Goal: Task Accomplishment & Management: Complete application form

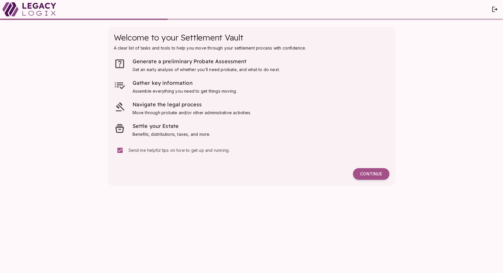
click at [368, 173] on span "Continue" at bounding box center [371, 174] width 22 height 5
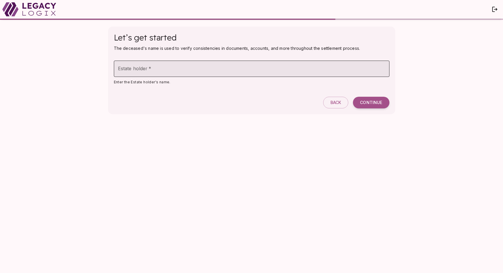
click at [243, 70] on input "Estate holder   *" at bounding box center [251, 69] width 275 height 16
type input "*******"
click at [366, 102] on span "Continue" at bounding box center [371, 102] width 22 height 5
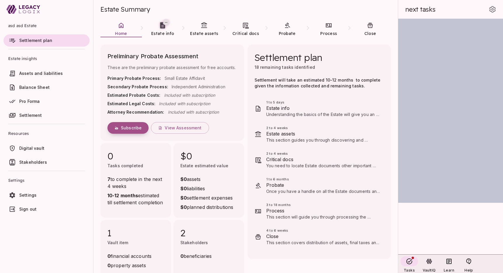
click at [128, 130] on span "Subscribe" at bounding box center [131, 127] width 21 height 5
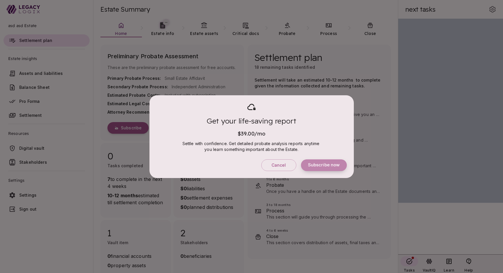
click at [325, 165] on span "Subscribe now" at bounding box center [324, 166] width 32 height 6
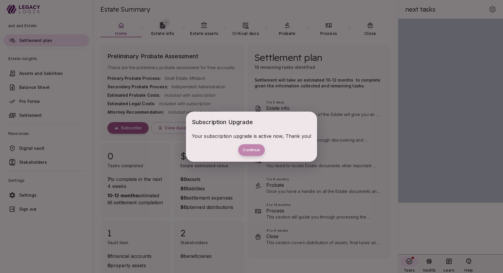
click at [247, 153] on button "Continue" at bounding box center [251, 150] width 26 height 12
